Goal: Submit feedback/report problem

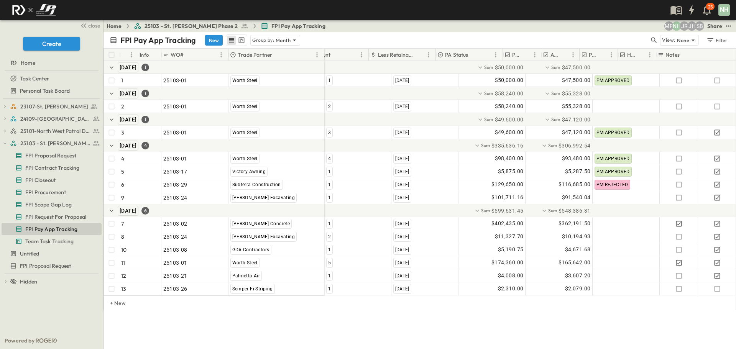
scroll to position [0, 157]
